Goal: Information Seeking & Learning: Learn about a topic

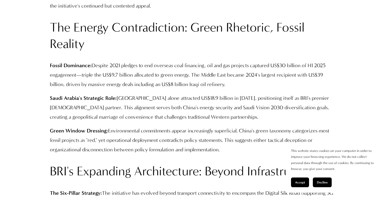
scroll to position [1470, 0]
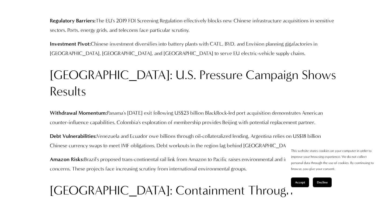
click at [172, 131] on p "Debt Vulnerabilities: Venezuela and Ecuador owe billions through oil-collateral…" at bounding box center [194, 140] width 288 height 19
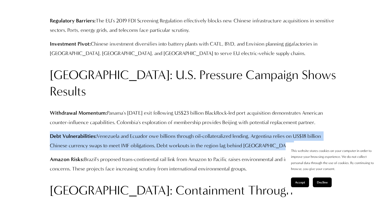
click at [169, 131] on p "Debt Vulnerabilities: Venezuela and Ecuador owe billions through oil-collateral…" at bounding box center [194, 140] width 288 height 19
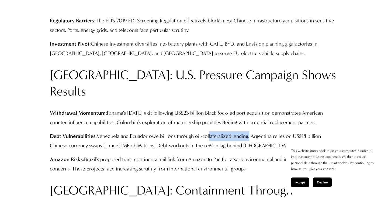
drag, startPoint x: 207, startPoint y: 92, endPoint x: 248, endPoint y: 91, distance: 40.4
click at [249, 131] on p "Debt Vulnerabilities: Venezuela and Ecuador owe billions through oil-collateral…" at bounding box center [194, 140] width 288 height 19
click at [265, 131] on p "Debt Vulnerabilities: Venezuela and Ecuador owe billions through oil-collateral…" at bounding box center [194, 140] width 288 height 19
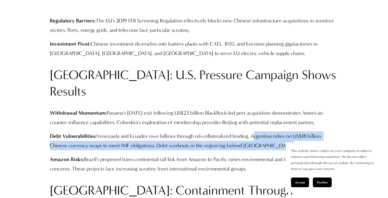
drag, startPoint x: 265, startPoint y: 95, endPoint x: 283, endPoint y: 102, distance: 19.6
click at [283, 131] on p "Debt Vulnerabilities: Venezuela and Ecuador owe billions through oil-collateral…" at bounding box center [194, 140] width 288 height 19
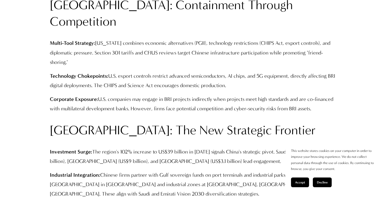
scroll to position [1680, 0]
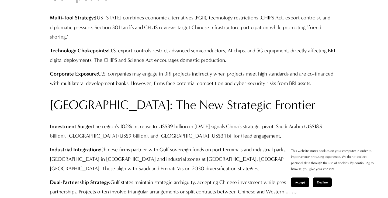
click at [283, 145] on p "Industrial Integration: Chinese firms partner with Gulf sovereign funds on port…" at bounding box center [194, 159] width 288 height 28
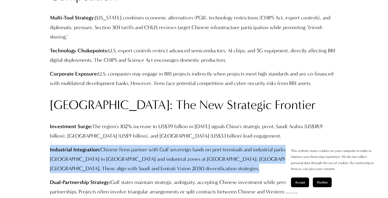
click at [279, 145] on p "Industrial Integration: Chinese firms partner with Gulf sovereign funds on port…" at bounding box center [194, 159] width 288 height 28
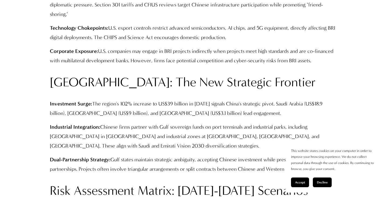
scroll to position [1706, 0]
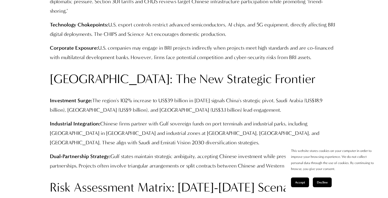
click at [158, 119] on p "Industrial Integration: Chinese firms partner with Gulf sovereign funds on port…" at bounding box center [194, 133] width 288 height 28
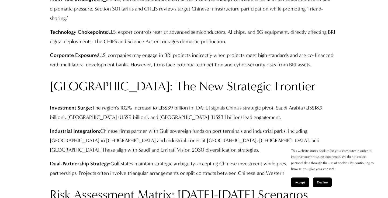
scroll to position [1698, 0]
